Goal: Information Seeking & Learning: Understand process/instructions

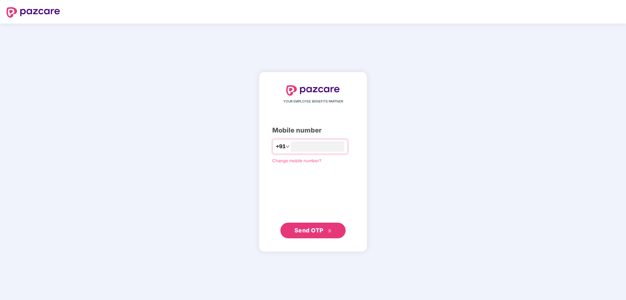
type input "**********"
click at [313, 235] on button "Send OTP" at bounding box center [312, 230] width 65 height 16
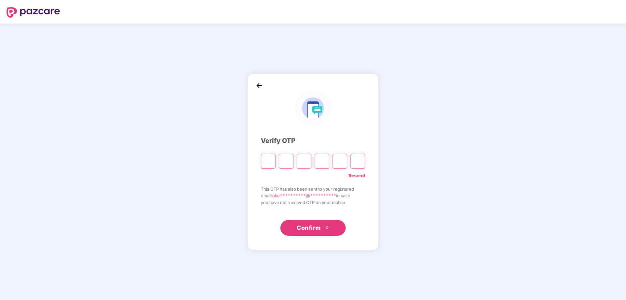
type input "*"
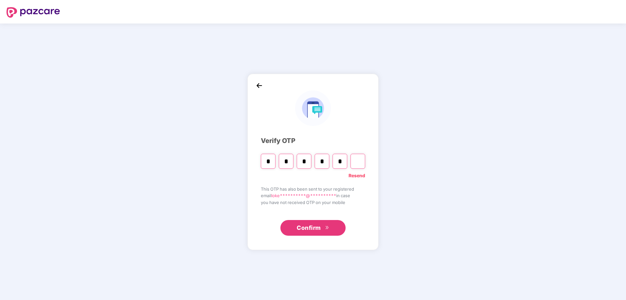
type input "*"
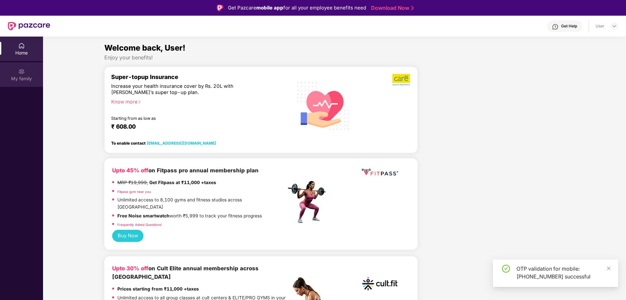
click at [19, 77] on div "My family" at bounding box center [21, 78] width 43 height 7
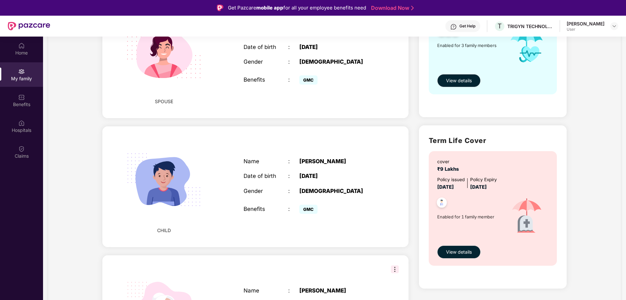
scroll to position [346, 0]
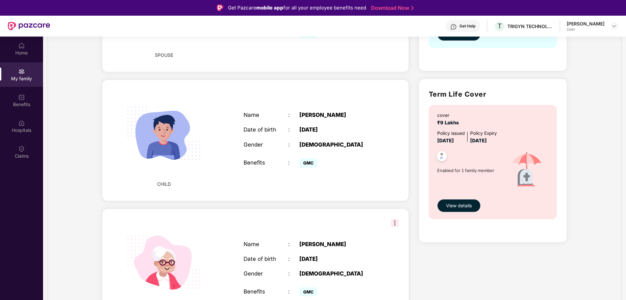
click at [396, 219] on img at bounding box center [395, 223] width 8 height 8
click at [313, 232] on div "Name : [PERSON_NAME] Date of birth : [DEMOGRAPHIC_DATA] Gender : [DEMOGRAPHIC_D…" at bounding box center [310, 269] width 146 height 74
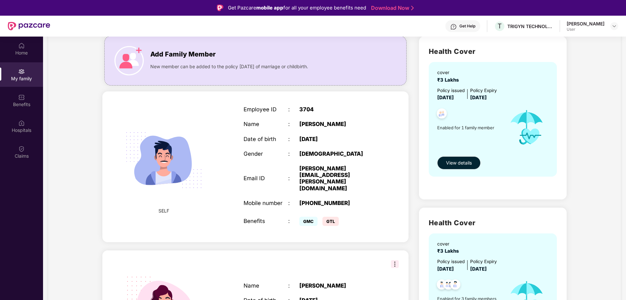
scroll to position [0, 0]
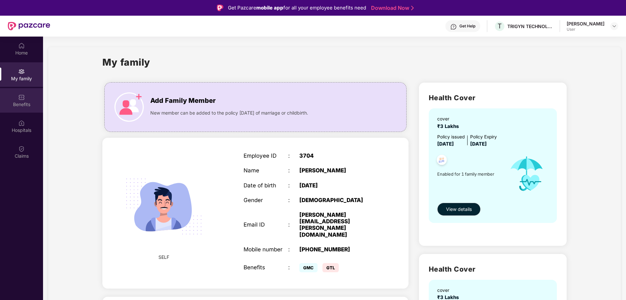
click at [29, 97] on div "Benefits" at bounding box center [21, 100] width 43 height 24
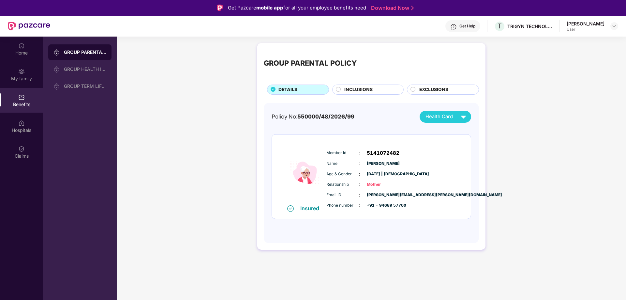
click at [338, 86] on div "INCLUSIONS" at bounding box center [367, 89] width 71 height 10
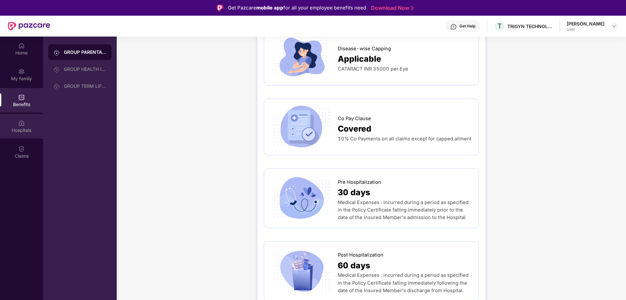
scroll to position [333, 0]
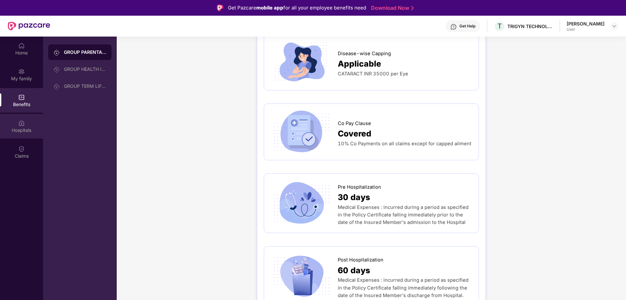
click at [37, 130] on div "Hospitals" at bounding box center [21, 130] width 43 height 7
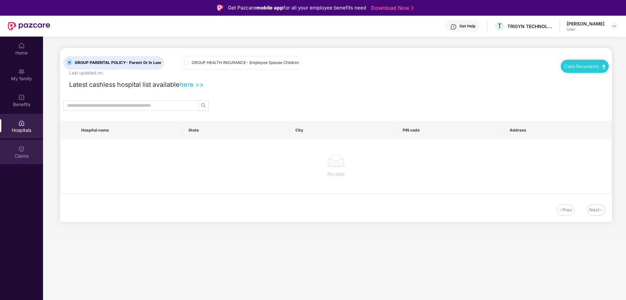
click at [26, 156] on div "Claims" at bounding box center [21, 156] width 43 height 7
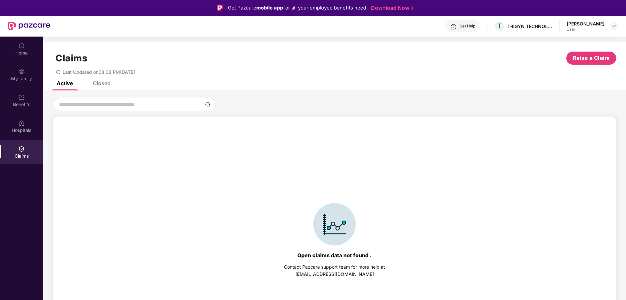
click at [96, 82] on div "Closed" at bounding box center [102, 83] width 18 height 7
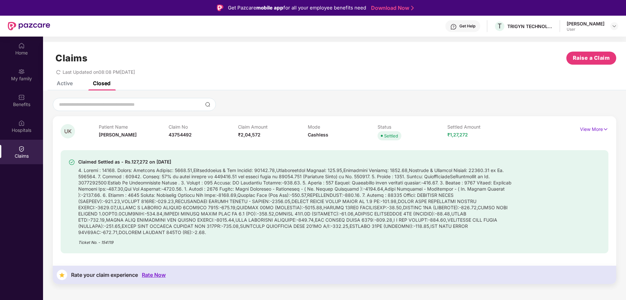
click at [64, 83] on div "Active" at bounding box center [65, 83] width 16 height 7
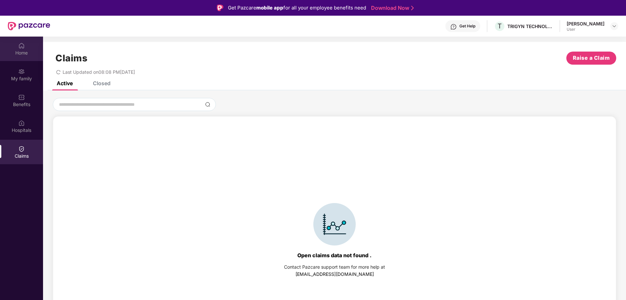
click at [25, 53] on div "Home" at bounding box center [21, 53] width 43 height 7
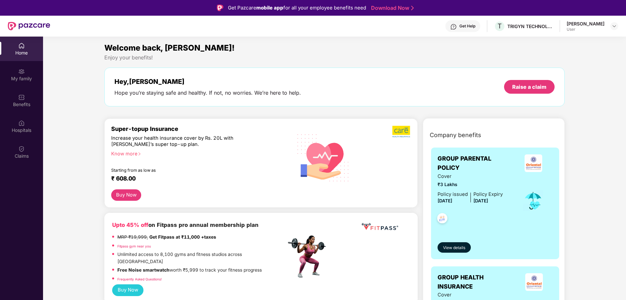
click at [25, 53] on div "Home" at bounding box center [21, 53] width 43 height 7
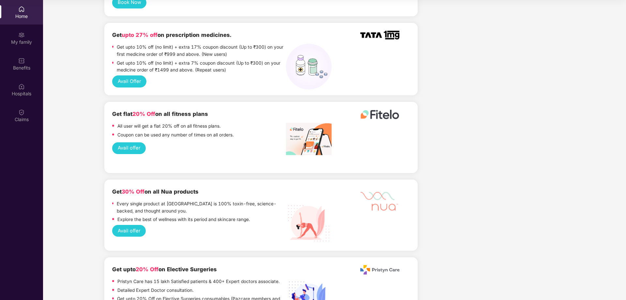
scroll to position [698, 0]
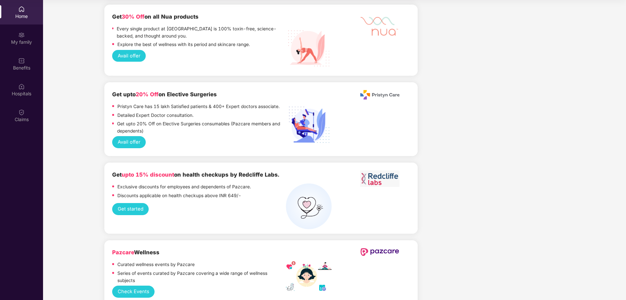
click at [131, 203] on button "Get started" at bounding box center [130, 209] width 37 height 12
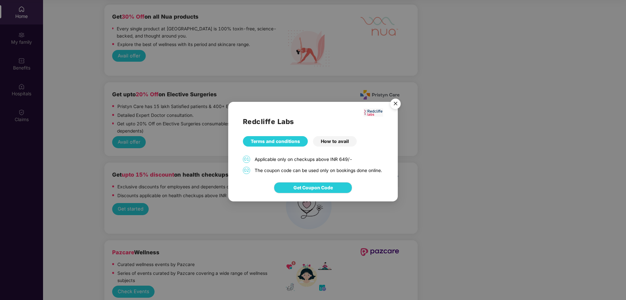
click at [330, 137] on div "How to avail" at bounding box center [335, 141] width 44 height 10
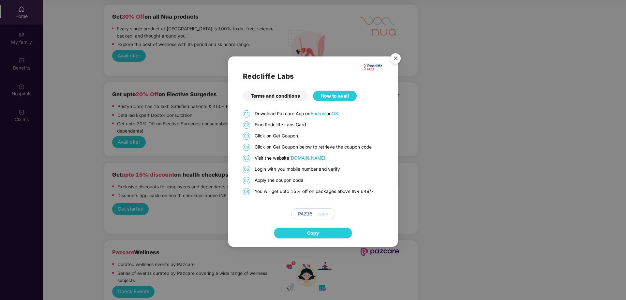
click at [393, 59] on img "Close" at bounding box center [395, 59] width 18 height 18
